Goal: Task Accomplishment & Management: Manage account settings

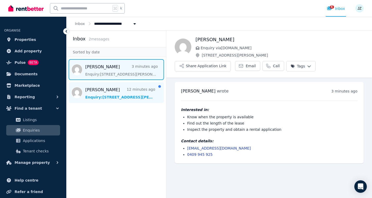
click at [130, 93] on span "Message list" at bounding box center [117, 92] width 100 height 21
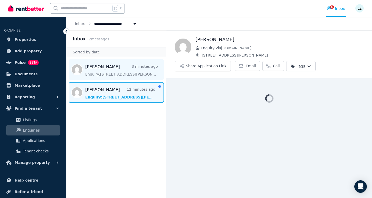
click at [110, 69] on span "Message list" at bounding box center [117, 69] width 100 height 21
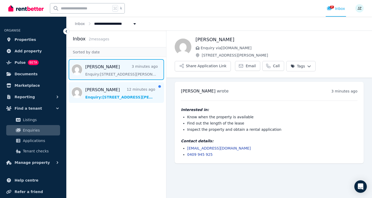
click at [97, 86] on span "Message list" at bounding box center [117, 92] width 100 height 21
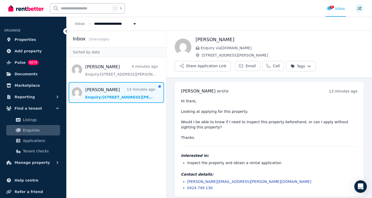
scroll to position [3, 0]
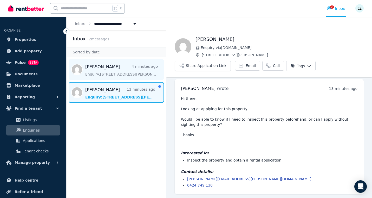
click at [98, 73] on span "Message list" at bounding box center [117, 69] width 100 height 21
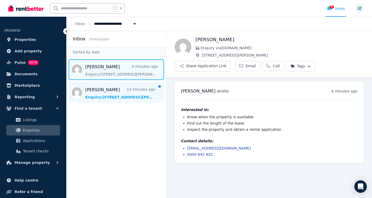
click at [99, 89] on span "Message list" at bounding box center [117, 92] width 100 height 21
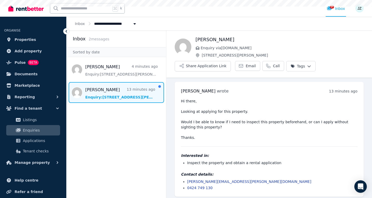
scroll to position [3, 0]
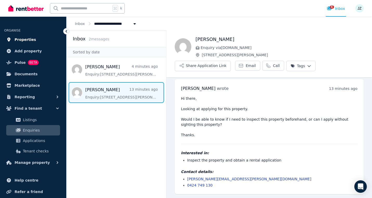
click at [29, 41] on span "Properties" at bounding box center [26, 39] width 22 height 6
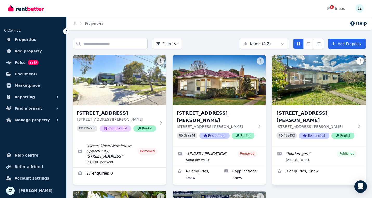
click at [360, 61] on html "Open main menu 6 Inbox Open user menu ORGANISE Properties Add property Pulse BE…" at bounding box center [186, 99] width 372 height 198
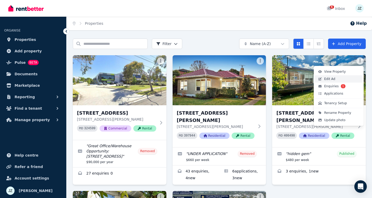
click at [330, 80] on span "Edit Ad" at bounding box center [329, 79] width 11 height 4
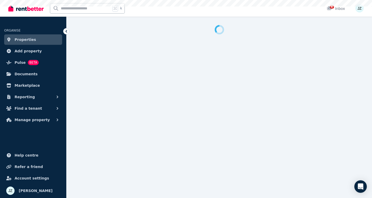
select select "***"
select select "**********"
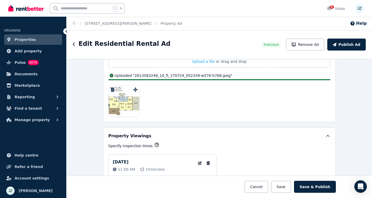
scroll to position [808, 0]
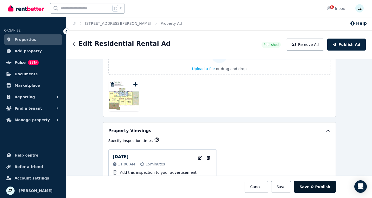
click at [318, 189] on button "Save & Publish" at bounding box center [315, 186] width 42 height 12
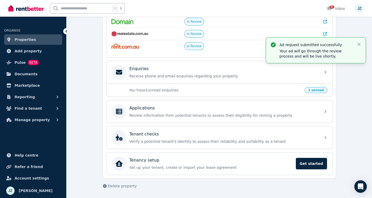
scroll to position [125, 0]
